Goal: Transaction & Acquisition: Purchase product/service

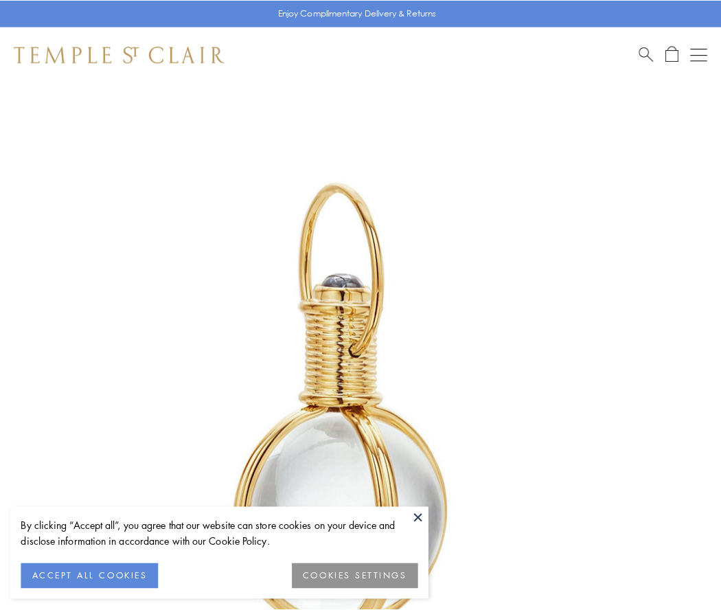
scroll to position [359, 0]
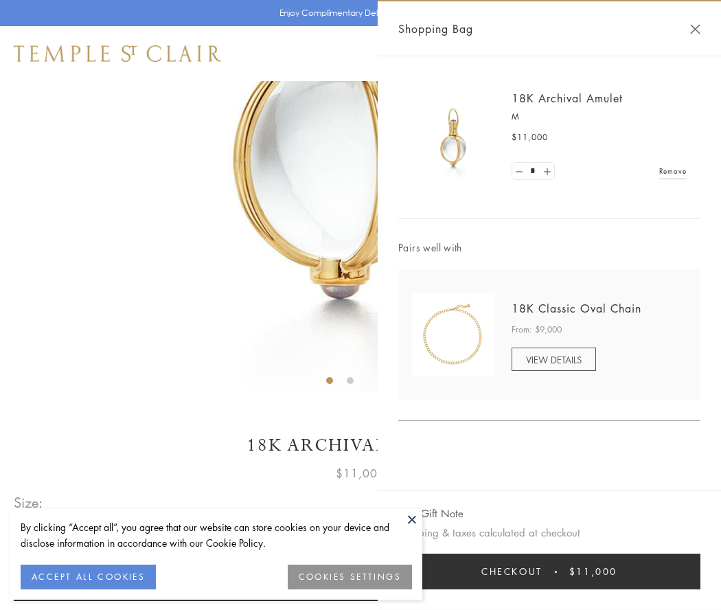
click at [550, 571] on button "Checkout $11,000" at bounding box center [549, 572] width 302 height 36
